Goal: Navigation & Orientation: Find specific page/section

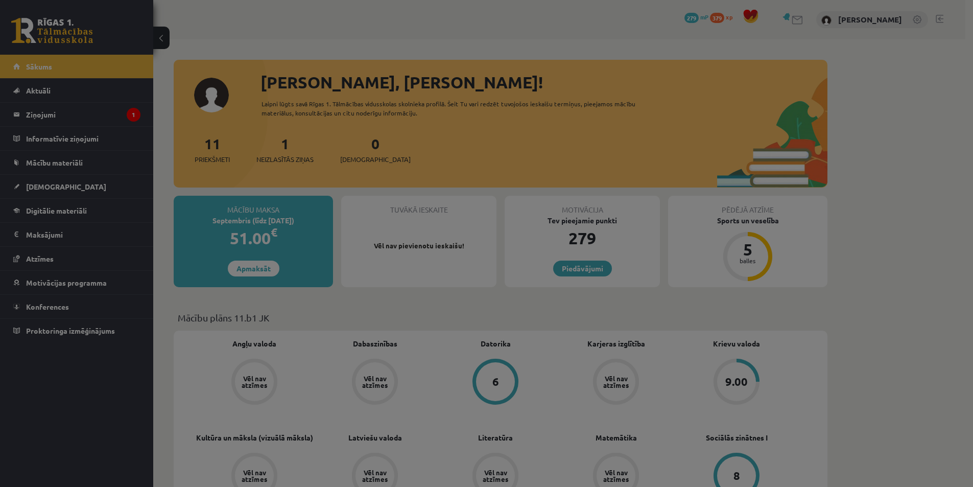
scroll to position [153, 0]
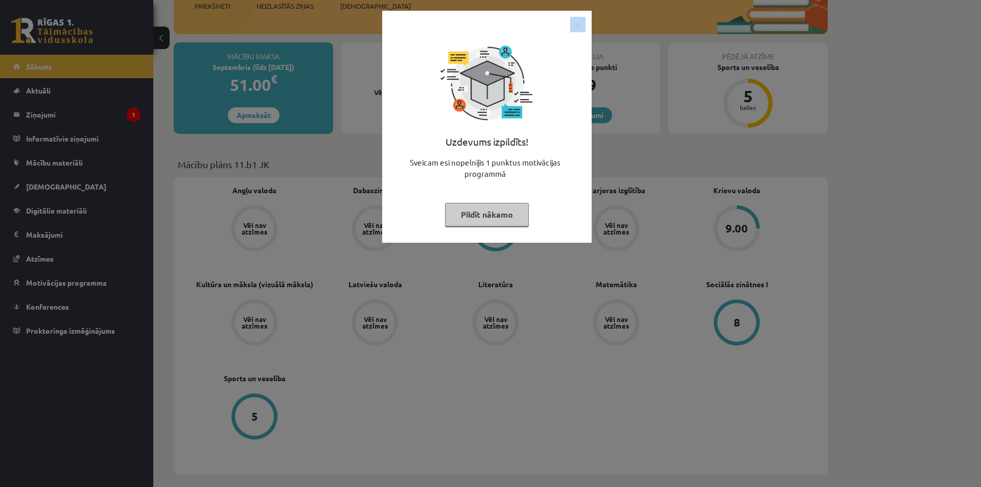
drag, startPoint x: 606, startPoint y: 190, endPoint x: 575, endPoint y: 29, distance: 163.8
click at [576, 29] on div "Uzdevums izpildīts! Sveicam esi nopelnījis 1 punktus motivācijas programmā Pild…" at bounding box center [486, 127] width 209 height 232
click at [575, 28] on img "Close" at bounding box center [577, 24] width 15 height 15
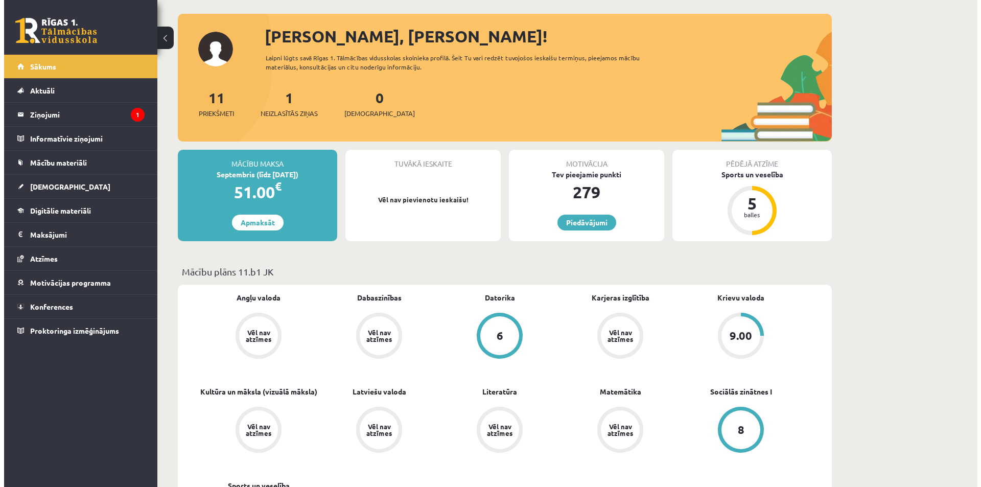
scroll to position [0, 0]
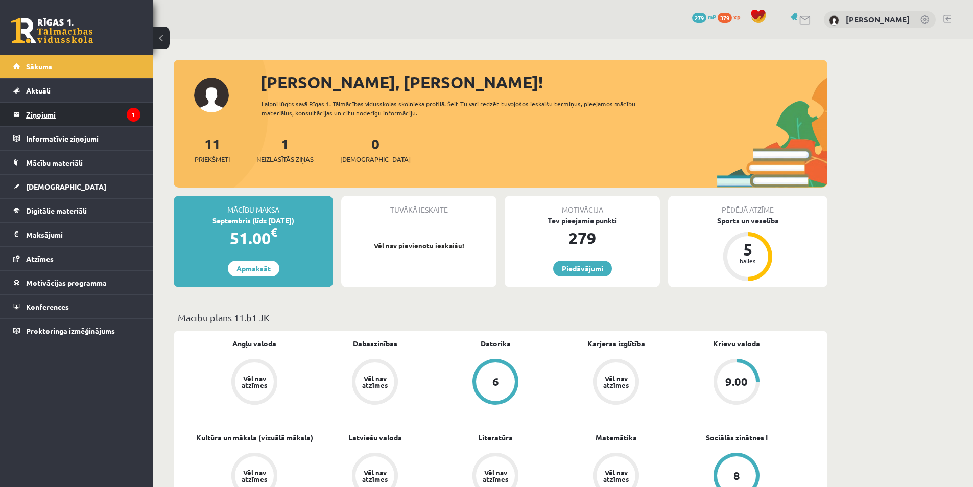
click at [127, 116] on icon "1" at bounding box center [134, 115] width 14 height 14
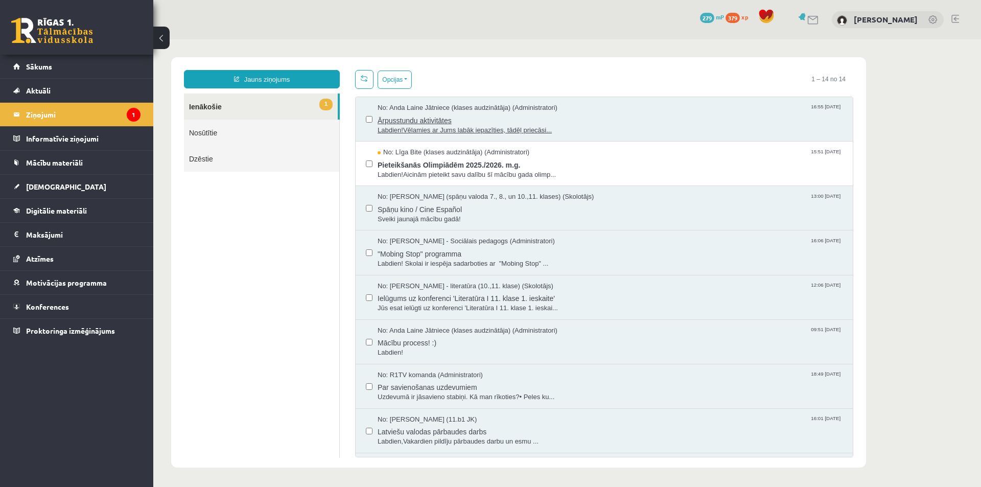
click at [495, 130] on span "Labdien!Vēlamies ar Jums labāk iepazīties, tādēļ priecāsi..." at bounding box center [610, 131] width 465 height 10
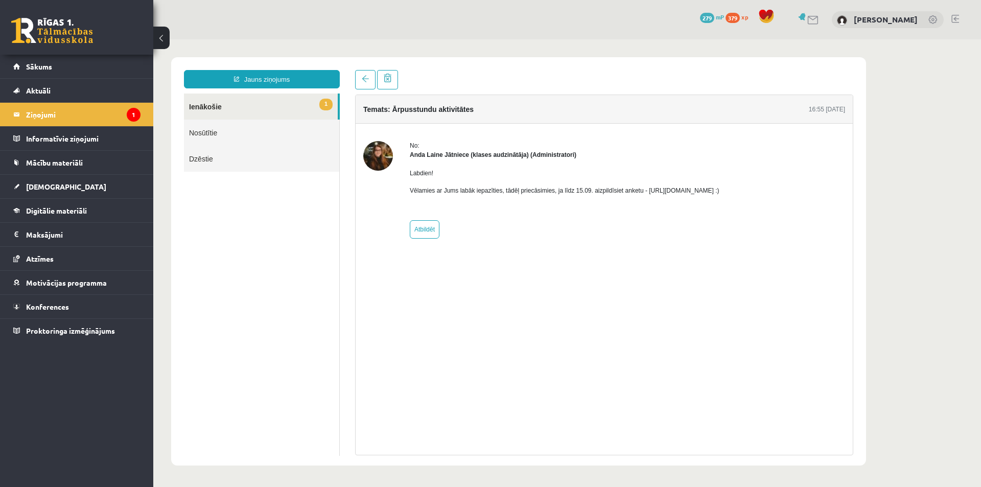
click at [673, 190] on p "Vēlamies ar Jums labāk iepazīties, tādēļ priecāsimies, ja līdz 15.09. aizpildīs…" at bounding box center [565, 190] width 310 height 9
click at [116, 64] on link "Sākums" at bounding box center [76, 67] width 127 height 24
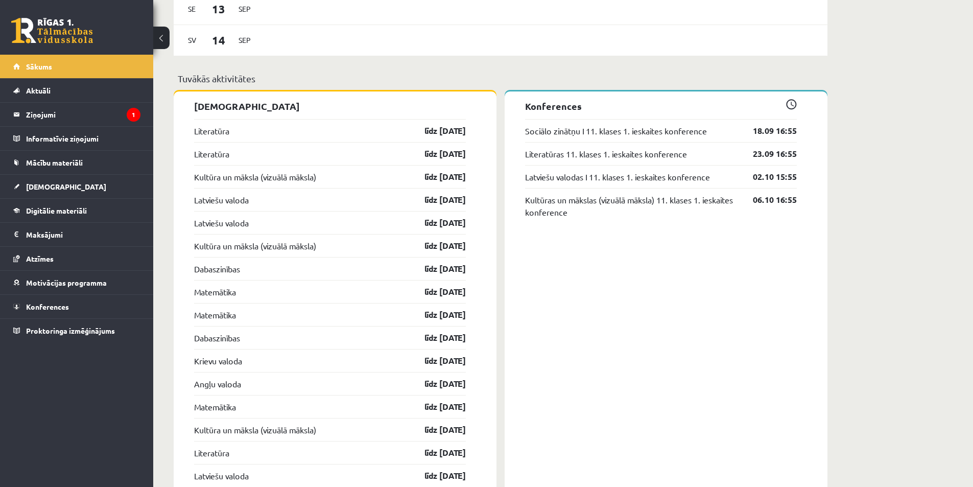
scroll to position [869, 0]
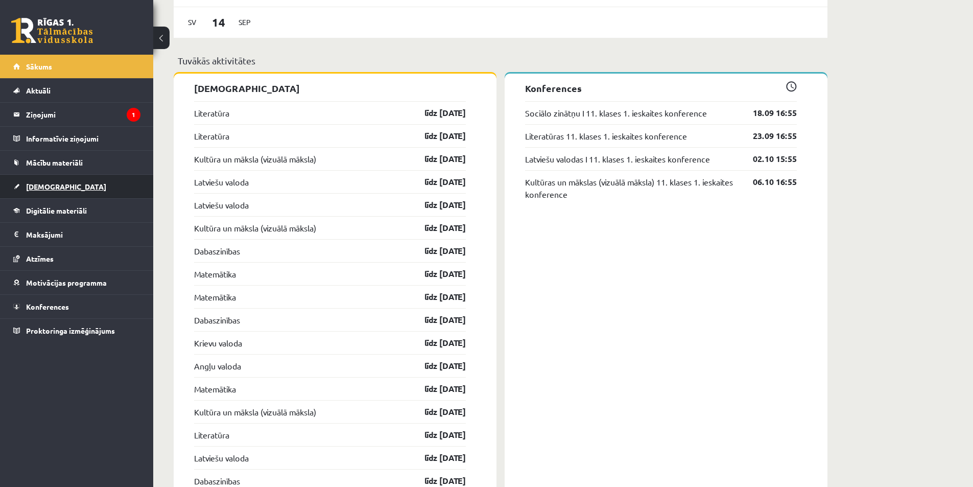
click at [95, 186] on link "[DEMOGRAPHIC_DATA]" at bounding box center [76, 187] width 127 height 24
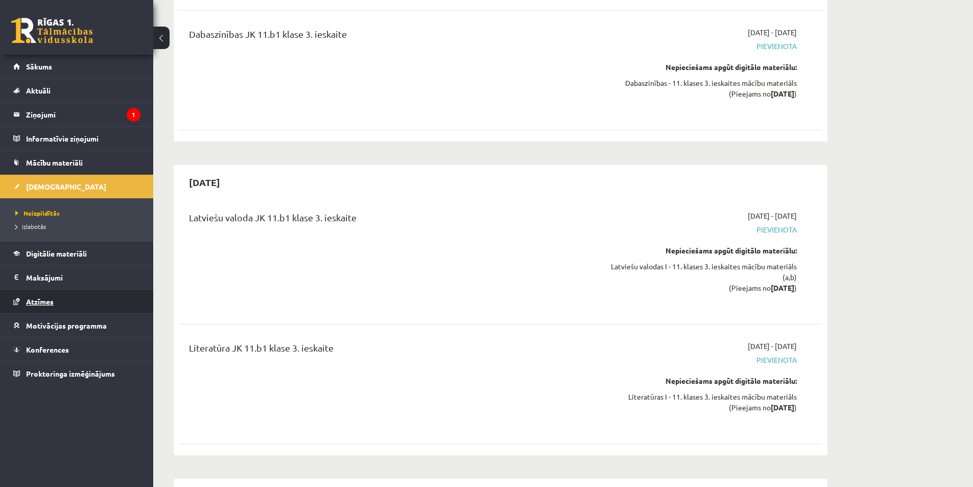
scroll to position [3465, 0]
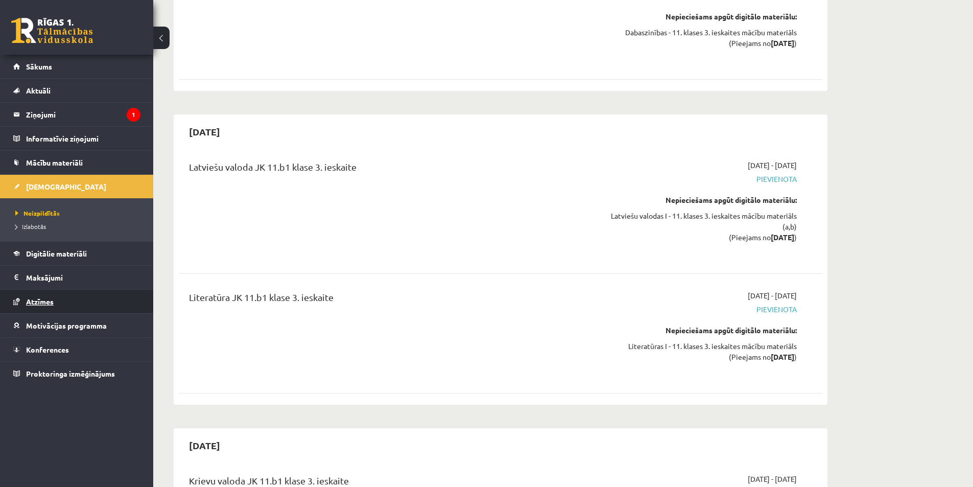
click at [92, 307] on link "Atzīmes" at bounding box center [76, 302] width 127 height 24
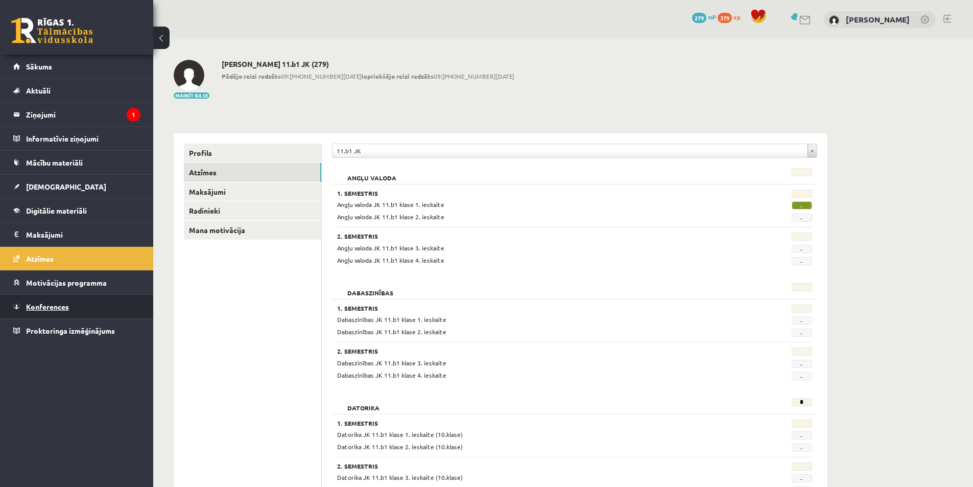
click at [88, 301] on link "Konferences" at bounding box center [76, 307] width 127 height 24
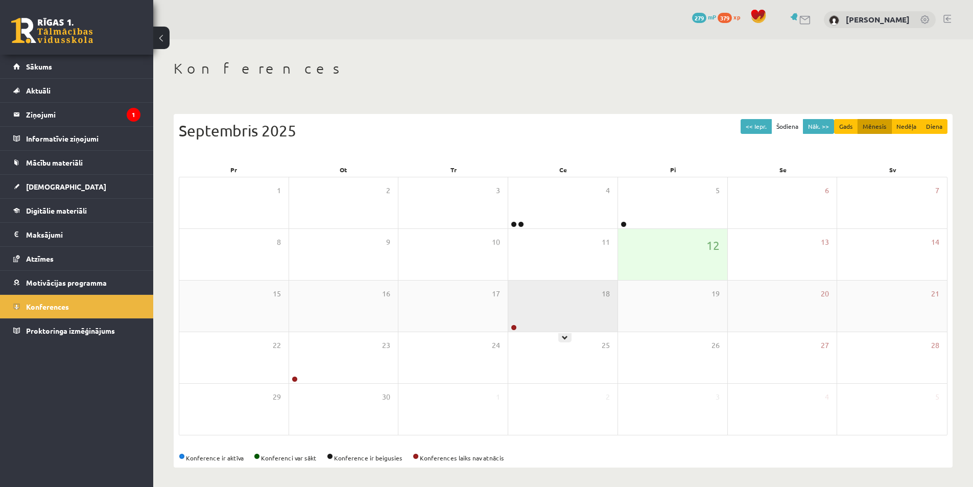
scroll to position [2, 0]
click at [519, 324] on div "18" at bounding box center [562, 304] width 109 height 51
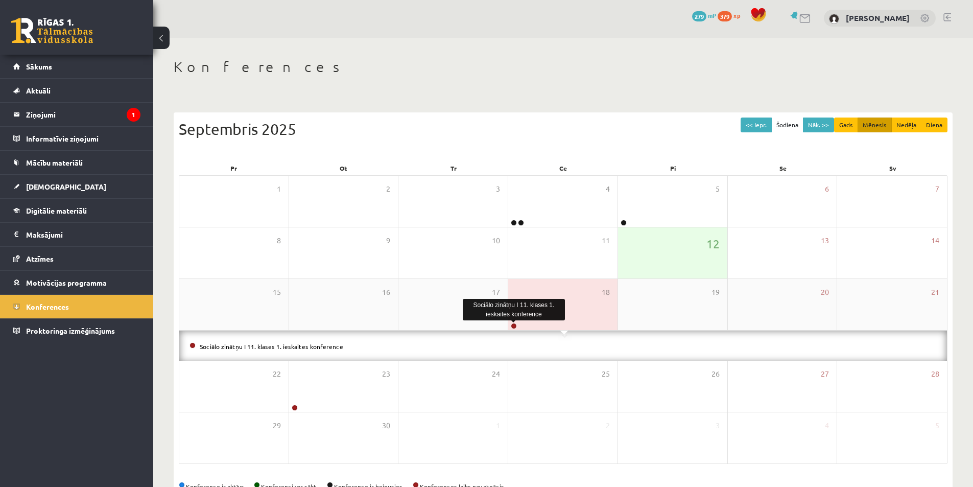
click at [511, 324] on link at bounding box center [514, 326] width 6 height 6
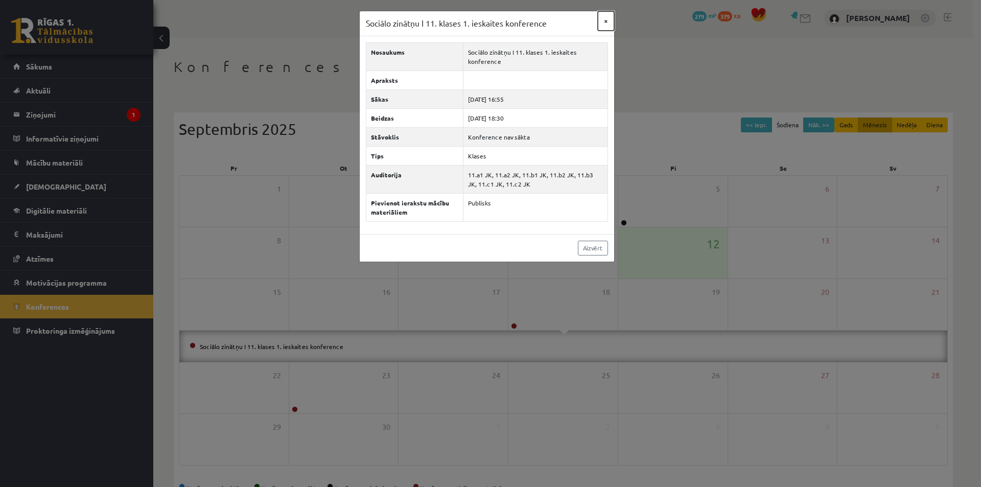
click at [603, 16] on button "×" at bounding box center [606, 20] width 16 height 19
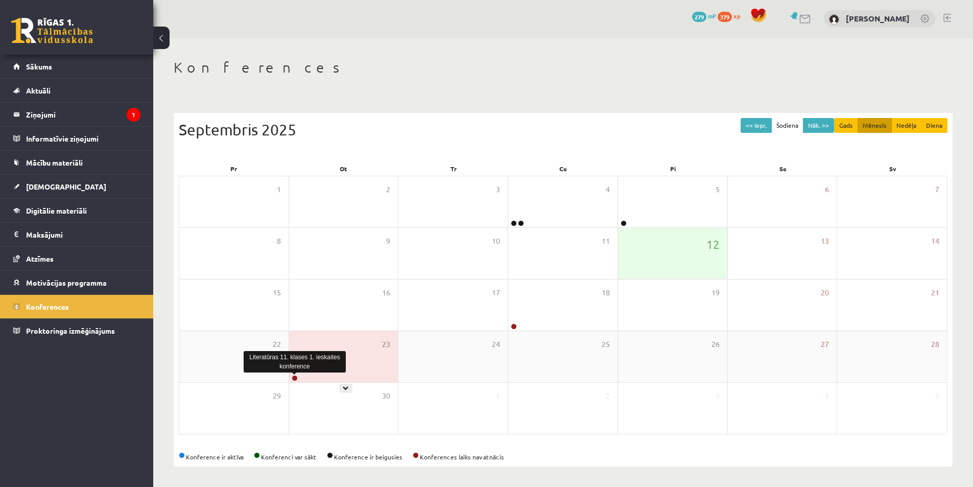
click at [293, 378] on link at bounding box center [295, 378] width 6 height 6
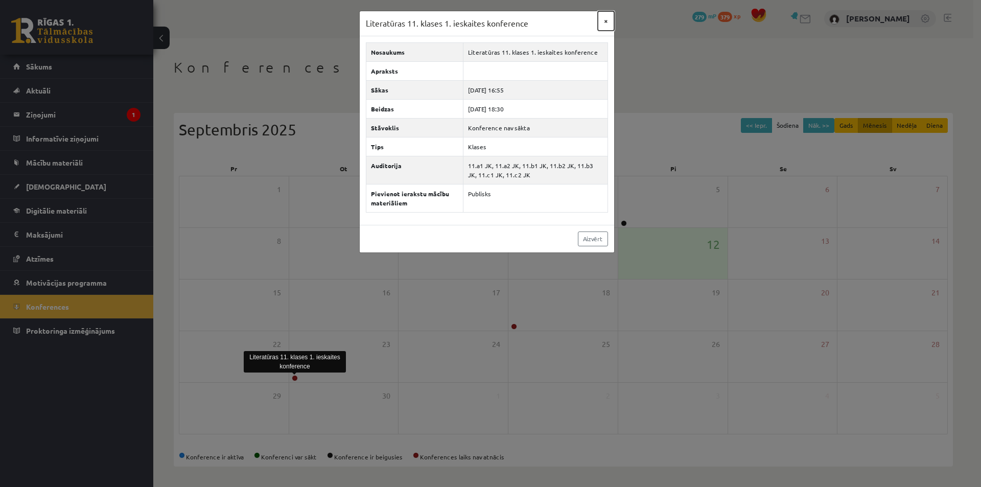
click at [610, 23] on button "×" at bounding box center [606, 20] width 16 height 19
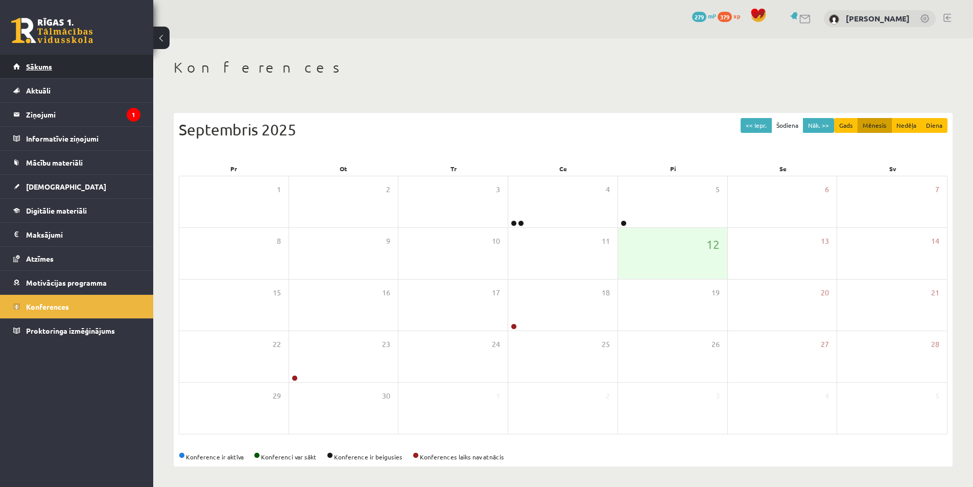
click at [44, 62] on span "Sākums" at bounding box center [39, 66] width 26 height 9
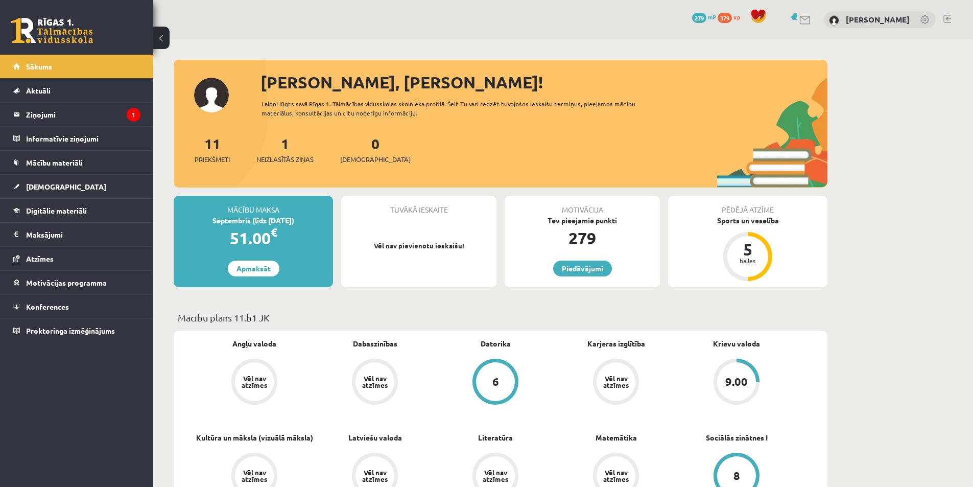
click at [944, 17] on link at bounding box center [948, 19] width 8 height 8
